Goal: Entertainment & Leisure: Consume media (video, audio)

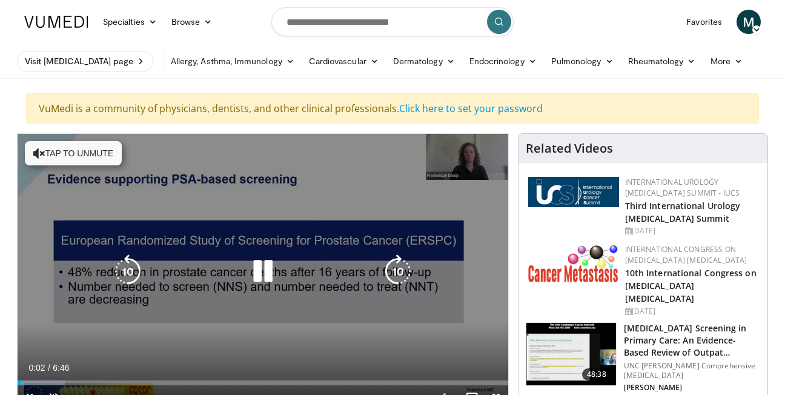
click at [191, 279] on div "Video Player" at bounding box center [263, 271] width 295 height 24
click at [262, 271] on icon "Video Player" at bounding box center [263, 272] width 34 height 34
click at [84, 152] on button "Tap to unmute" at bounding box center [73, 153] width 97 height 24
drag, startPoint x: 262, startPoint y: 272, endPoint x: 260, endPoint y: 262, distance: 9.9
click at [260, 262] on icon "Video Player" at bounding box center [263, 272] width 34 height 34
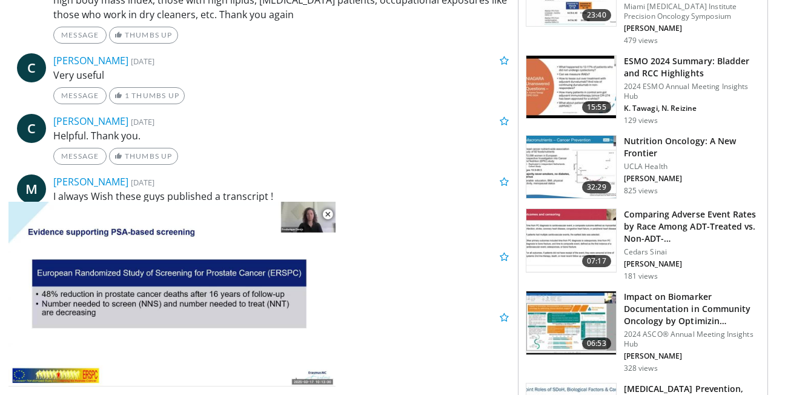
scroll to position [788, 0]
